Goal: Task Accomplishment & Management: Use online tool/utility

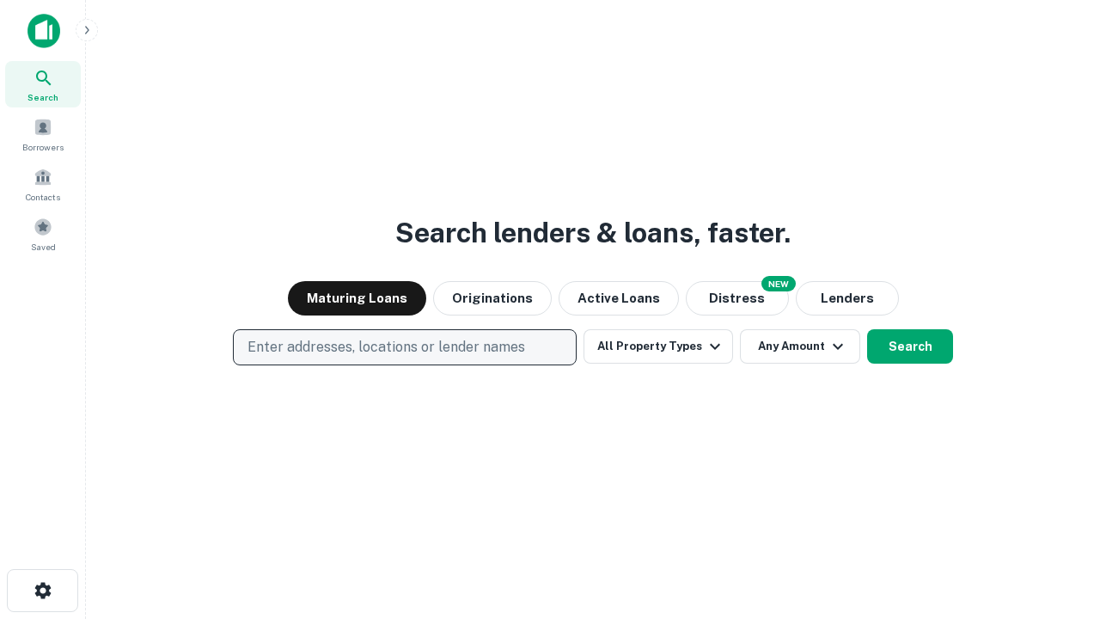
click at [404, 347] on p "Enter addresses, locations or lender names" at bounding box center [387, 347] width 278 height 21
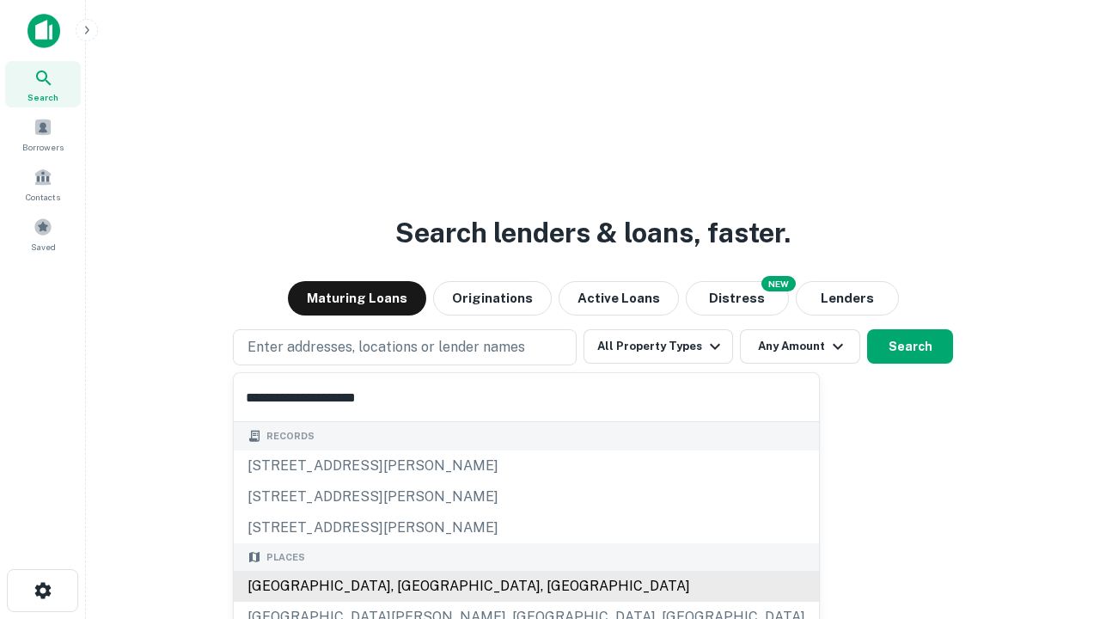
click at [411, 586] on div "[GEOGRAPHIC_DATA], [GEOGRAPHIC_DATA], [GEOGRAPHIC_DATA]" at bounding box center [526, 586] width 585 height 31
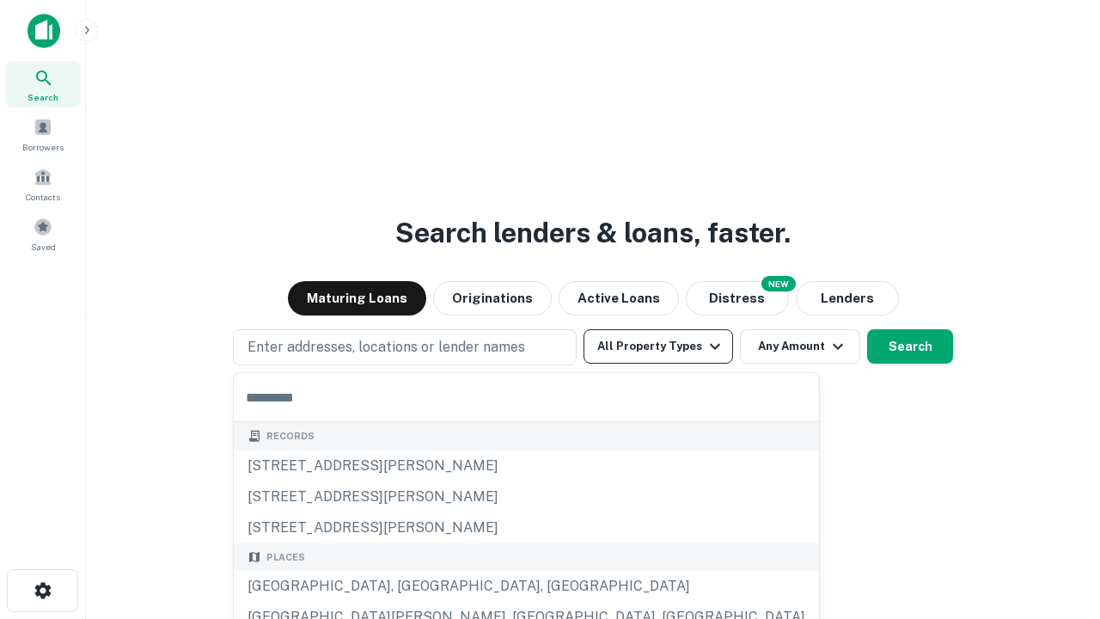
click at [658, 346] on button "All Property Types" at bounding box center [659, 346] width 150 height 34
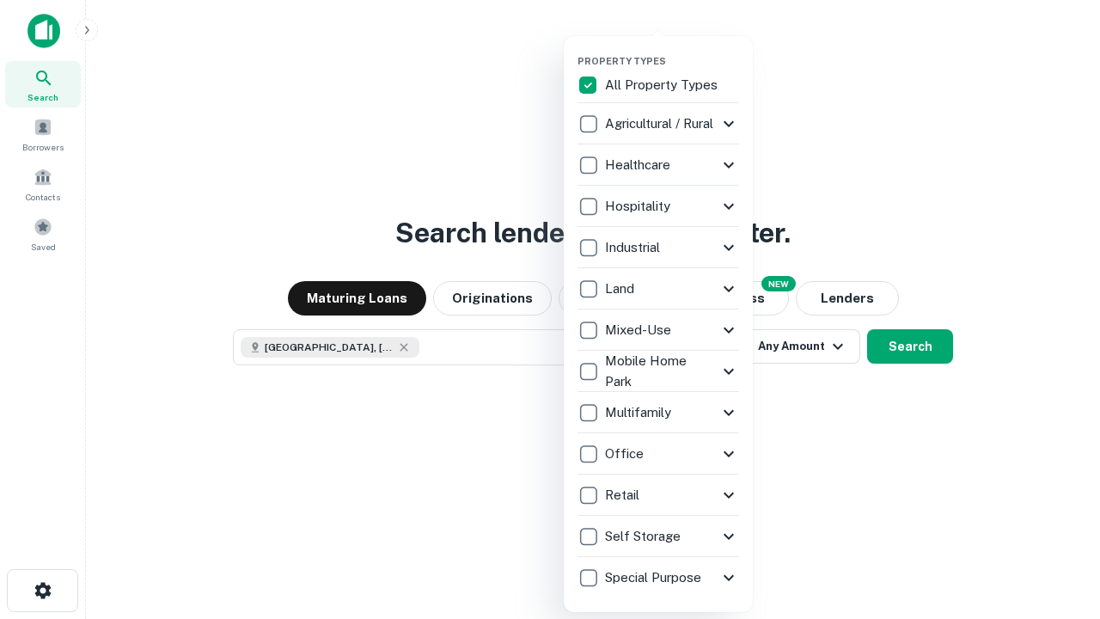
click at [672, 50] on button "button" at bounding box center [672, 50] width 189 height 1
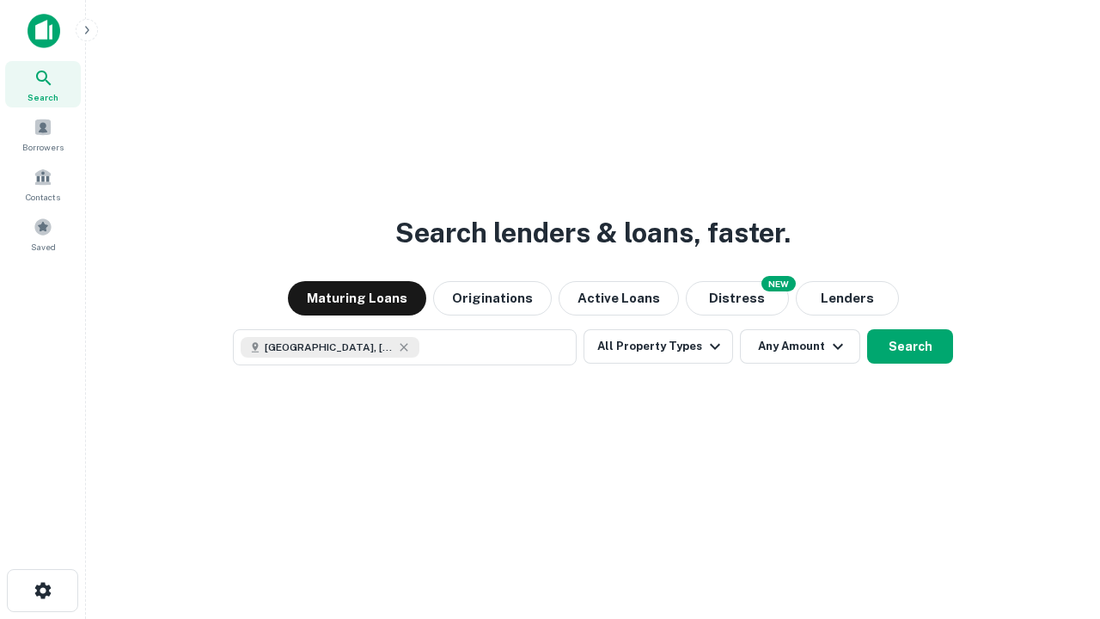
scroll to position [28, 0]
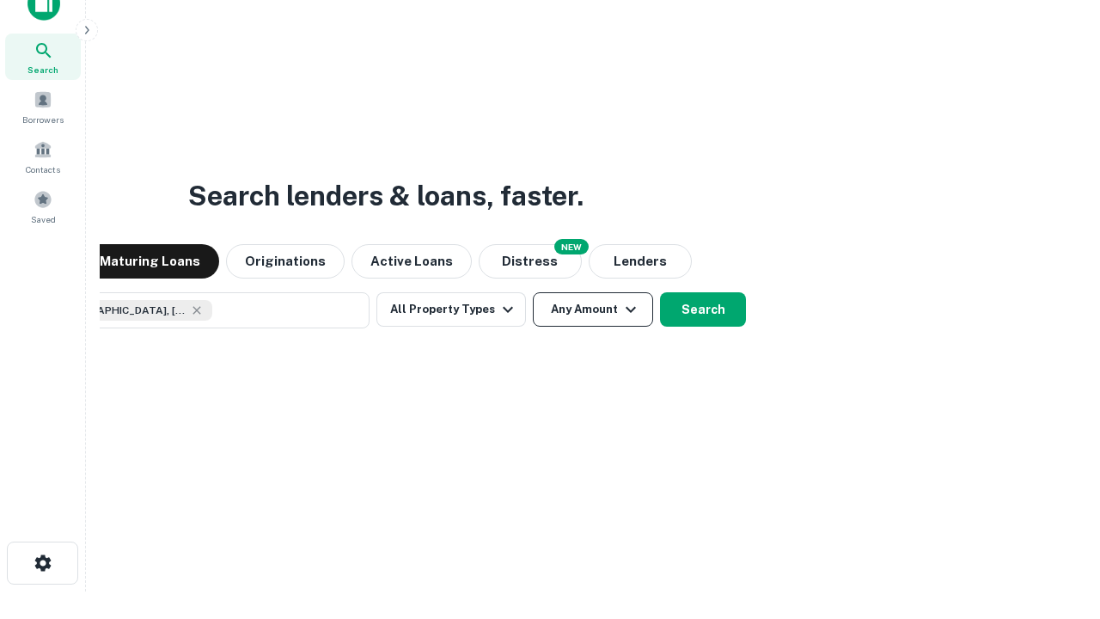
click at [533, 292] on button "Any Amount" at bounding box center [593, 309] width 120 height 34
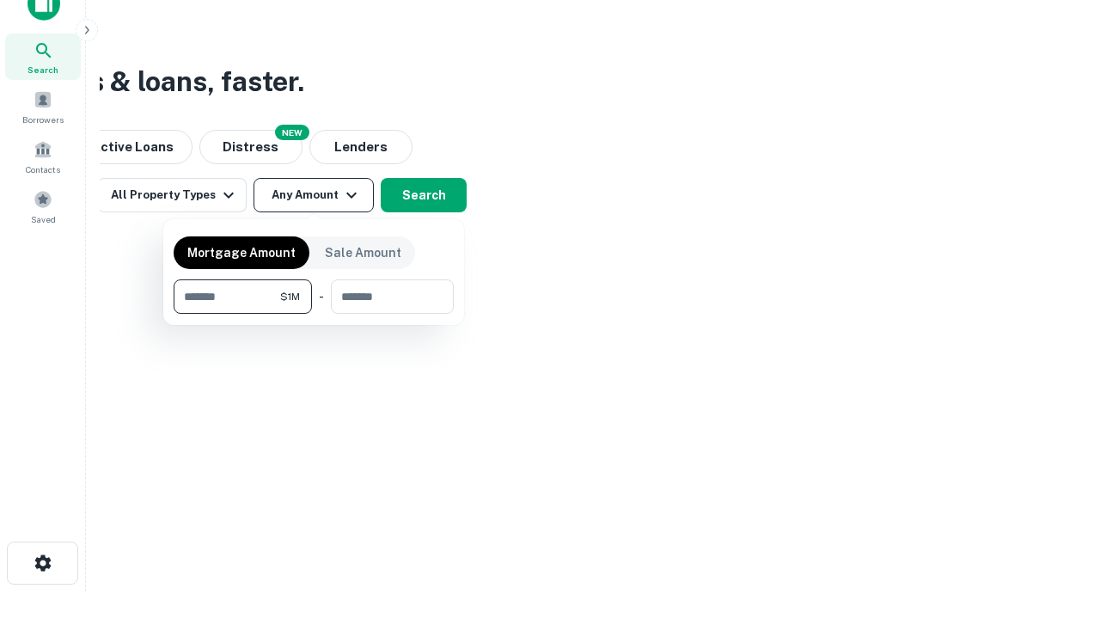
type input "*******"
click at [314, 314] on button "button" at bounding box center [314, 314] width 280 height 1
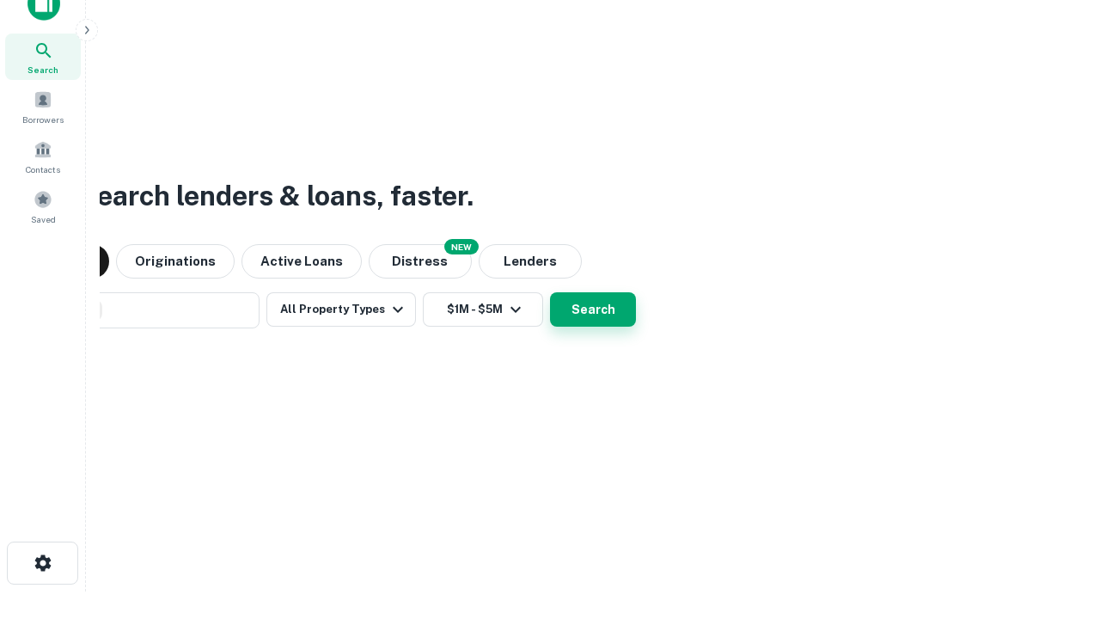
click at [550, 292] on button "Search" at bounding box center [593, 309] width 86 height 34
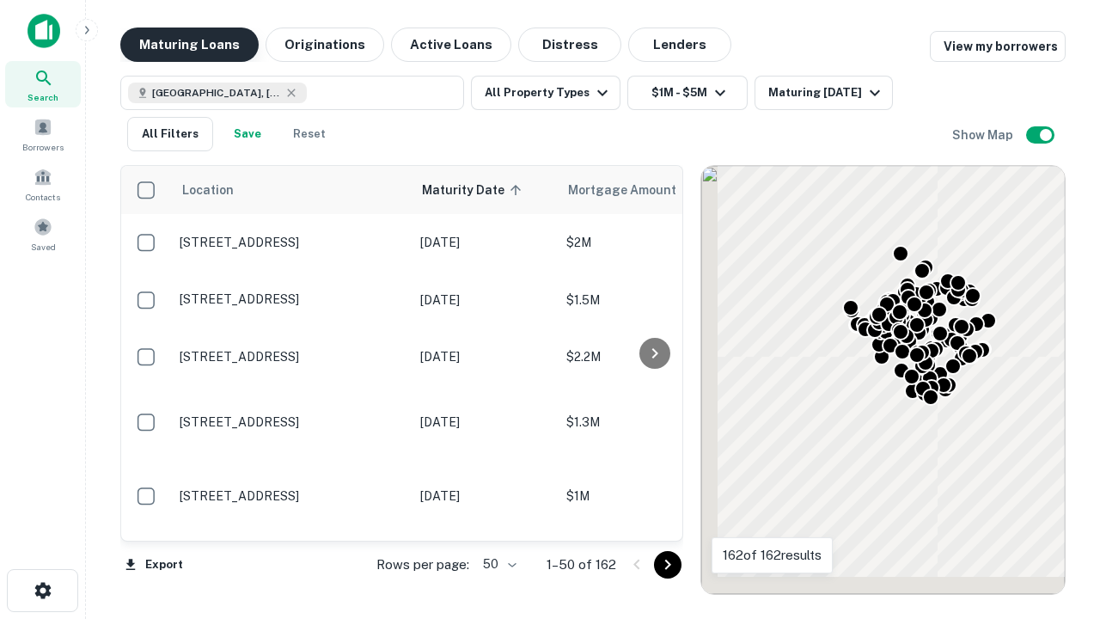
click at [189, 45] on button "Maturing Loans" at bounding box center [189, 45] width 138 height 34
